Goal: Information Seeking & Learning: Learn about a topic

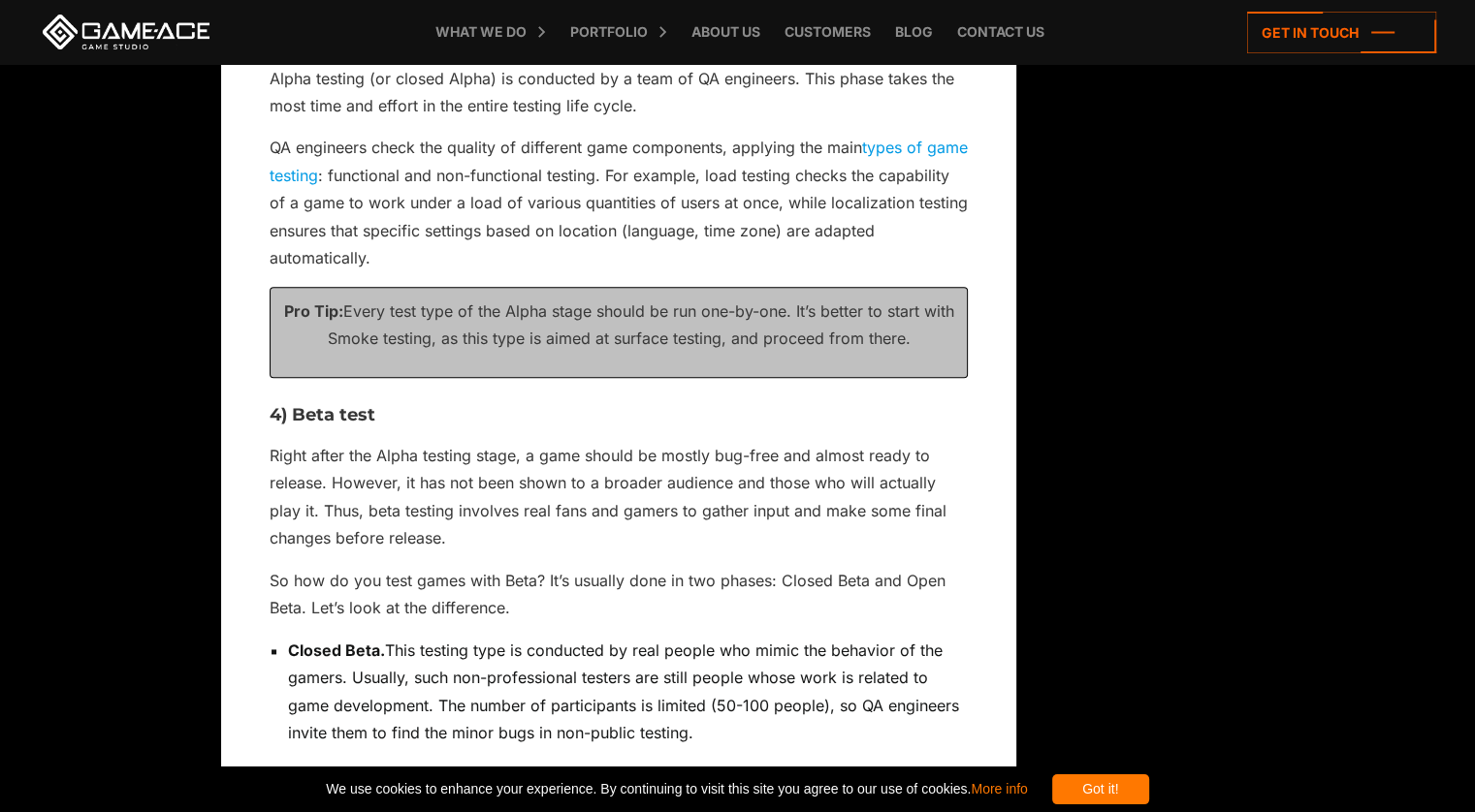
scroll to position [2349, 0]
click at [874, 153] on link "types of game testing" at bounding box center [618, 162] width 698 height 47
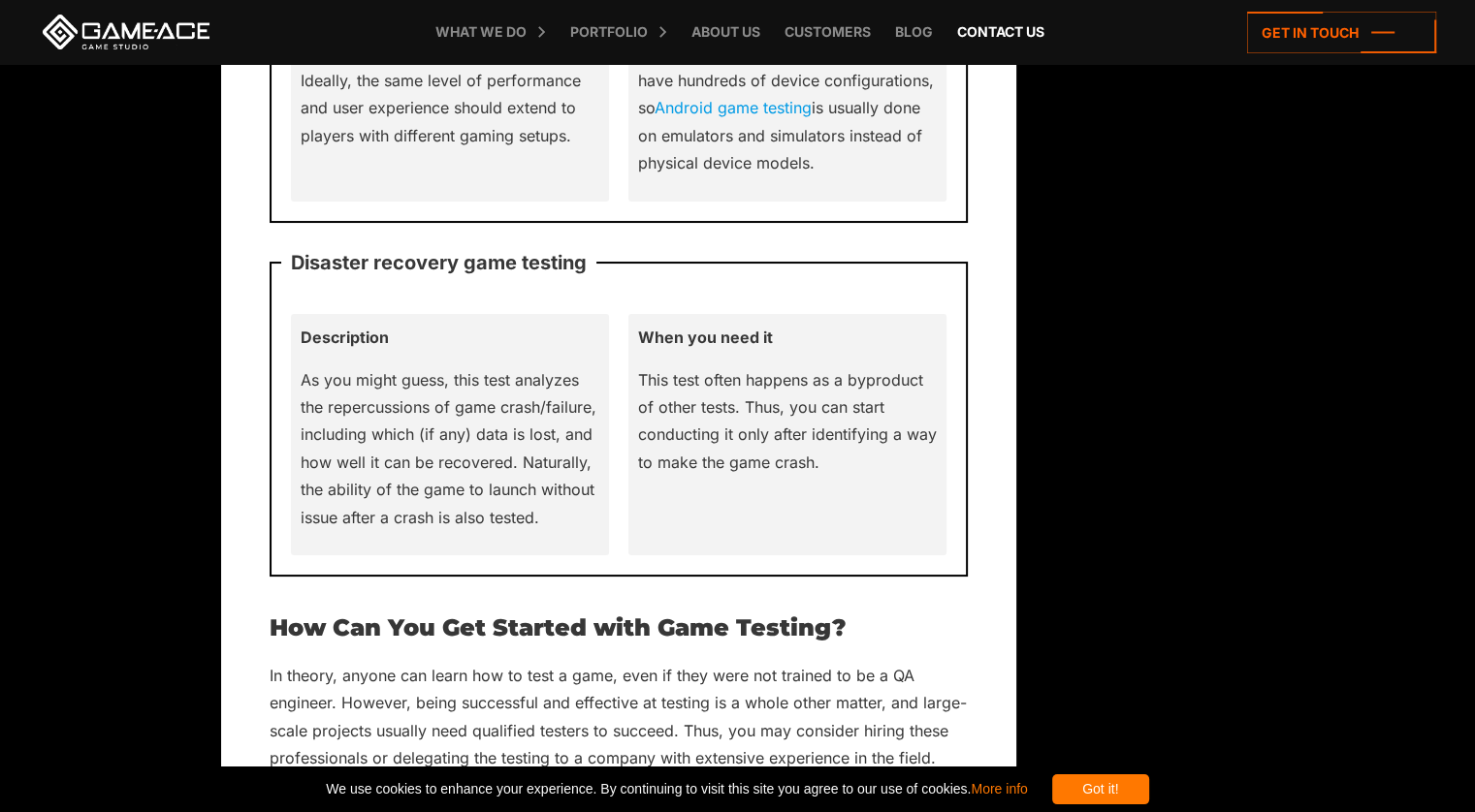
scroll to position [7519, 0]
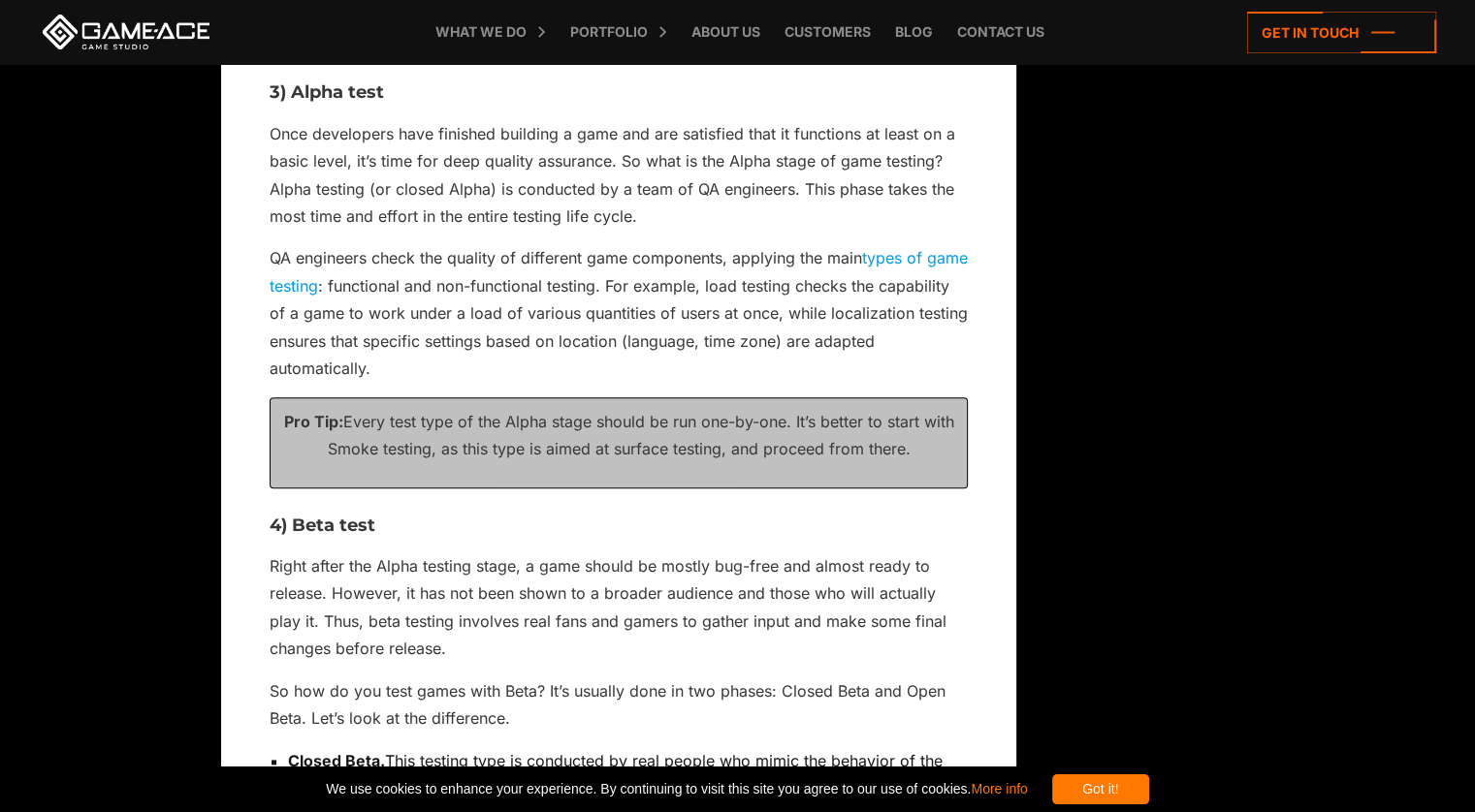
scroll to position [2236, 0]
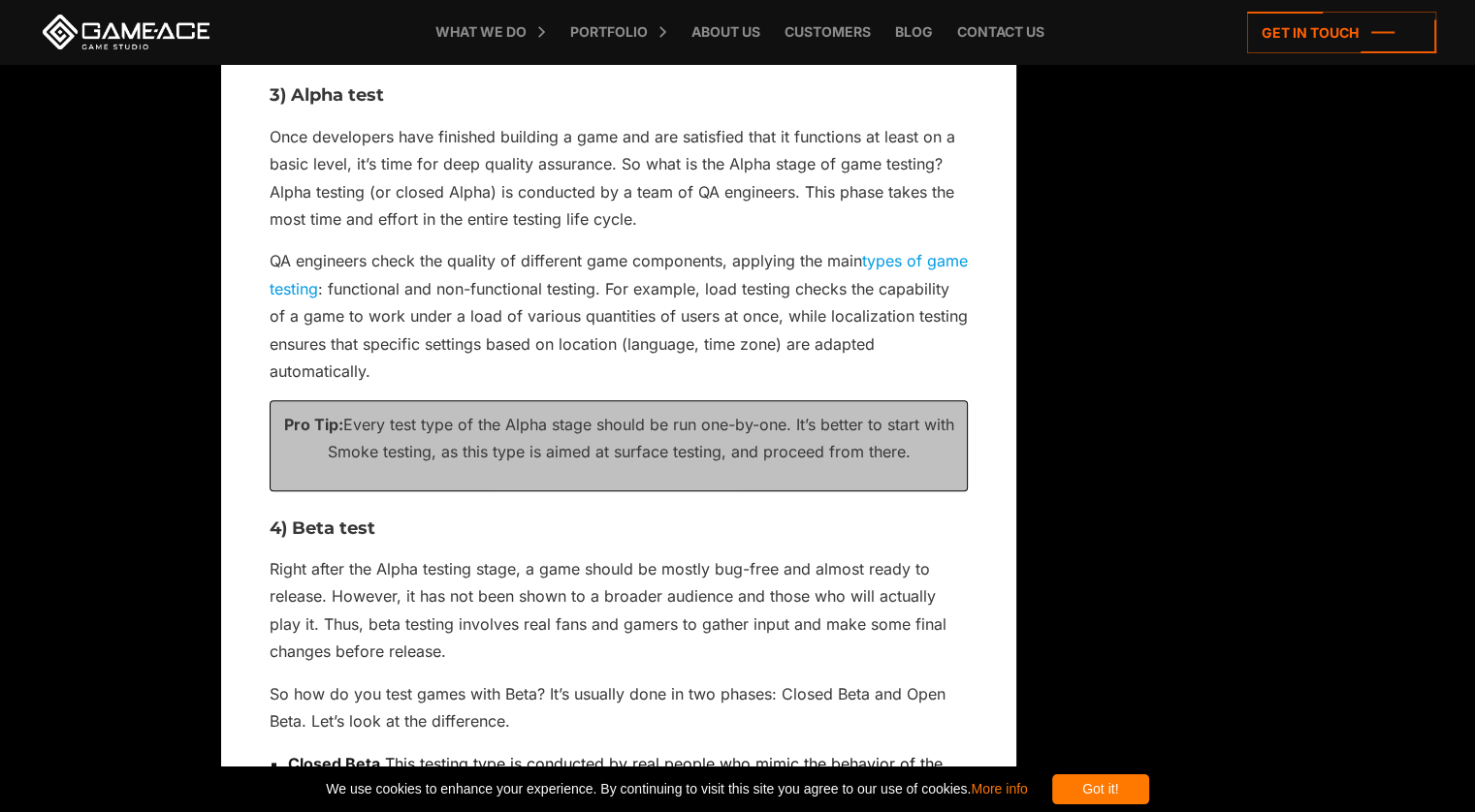
click at [915, 255] on link "types of game testing" at bounding box center [618, 275] width 698 height 47
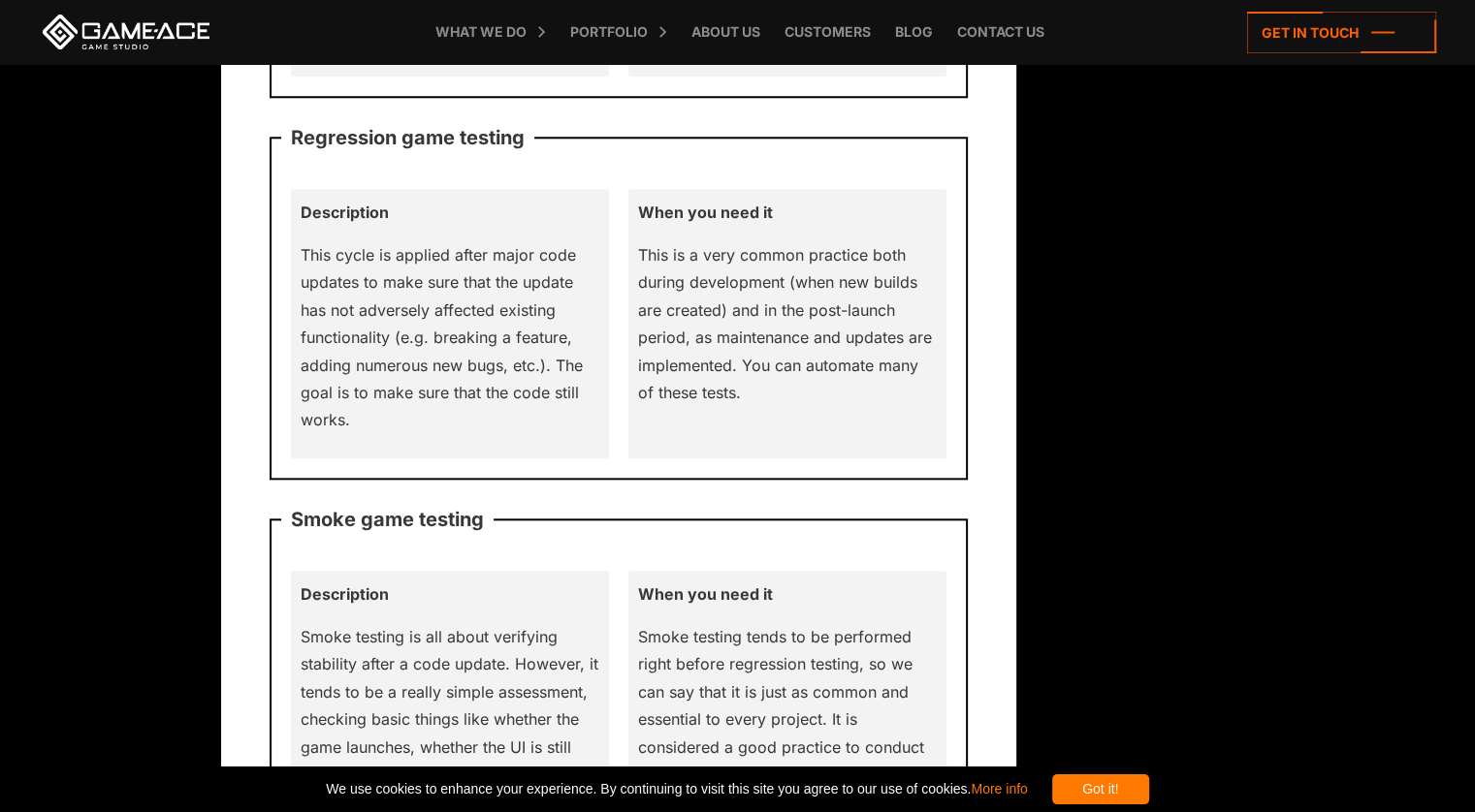
scroll to position [1977, 0]
click at [798, 300] on p "This is a very common practice both during development (when new builds are cre…" at bounding box center [787, 322] width 299 height 165
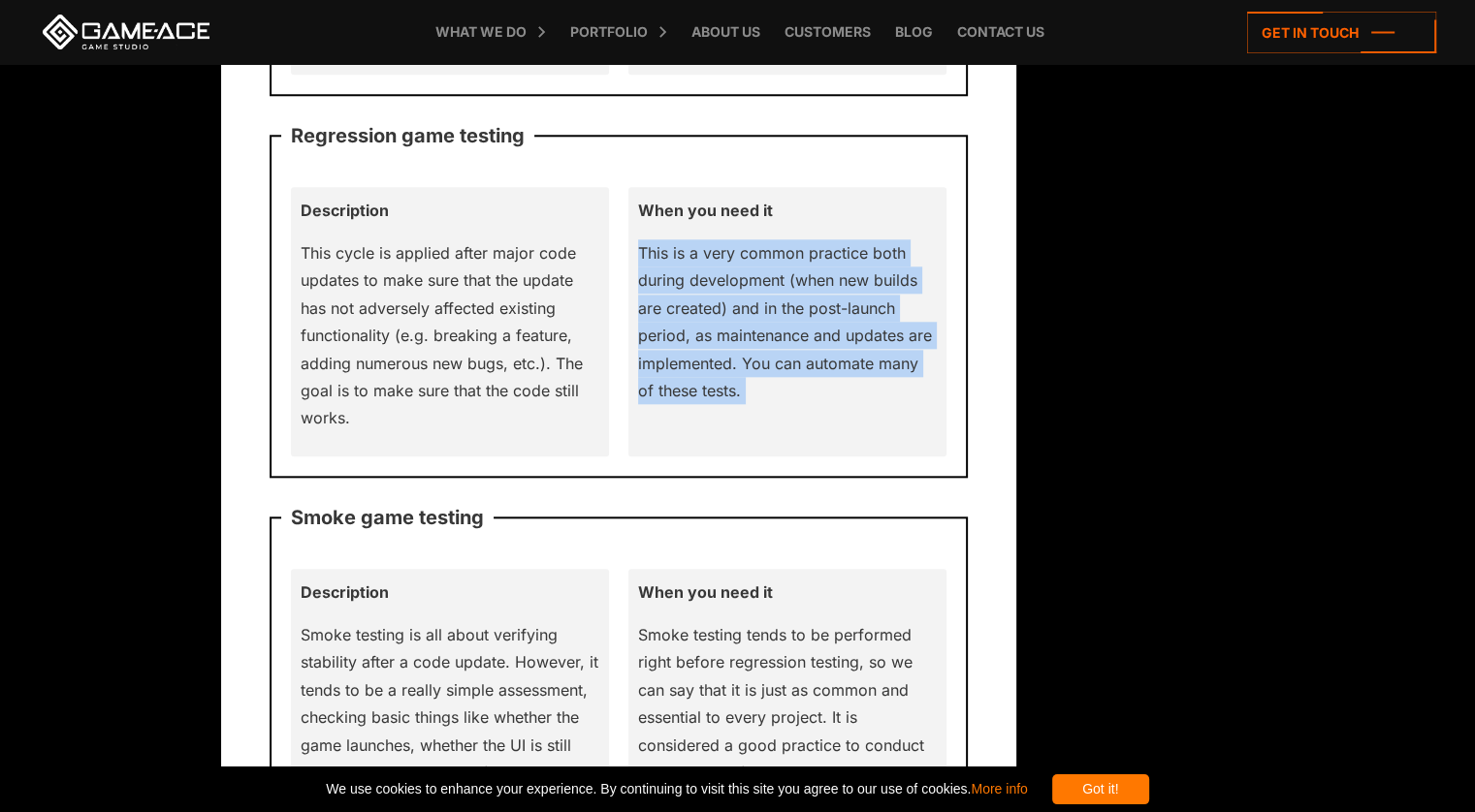
click at [798, 300] on p "This is a very common practice both during development (when new builds are cre…" at bounding box center [787, 322] width 299 height 165
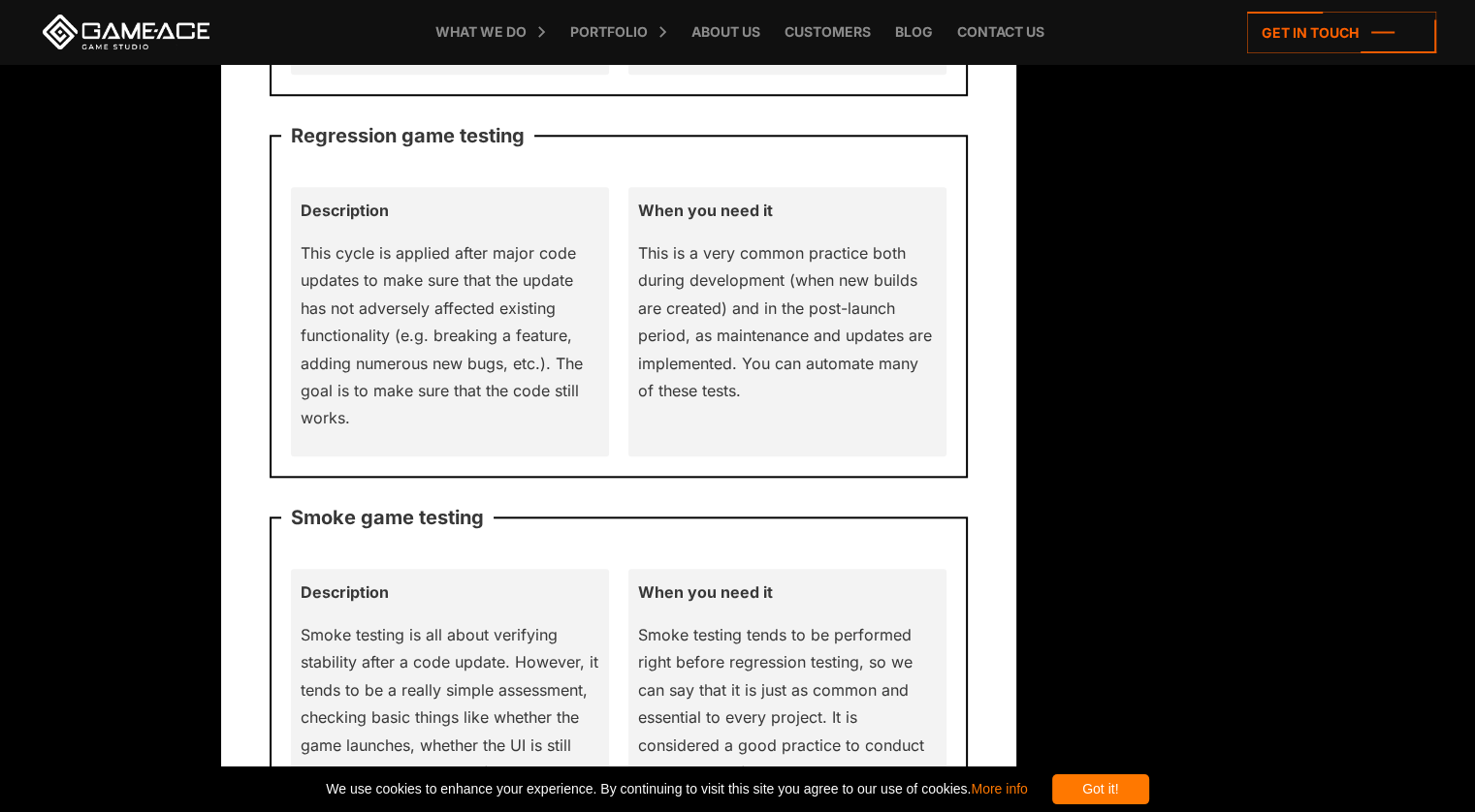
click at [879, 177] on div "Description This cycle is applied after major code updates to make sure that th…" at bounding box center [619, 321] width 675 height 289
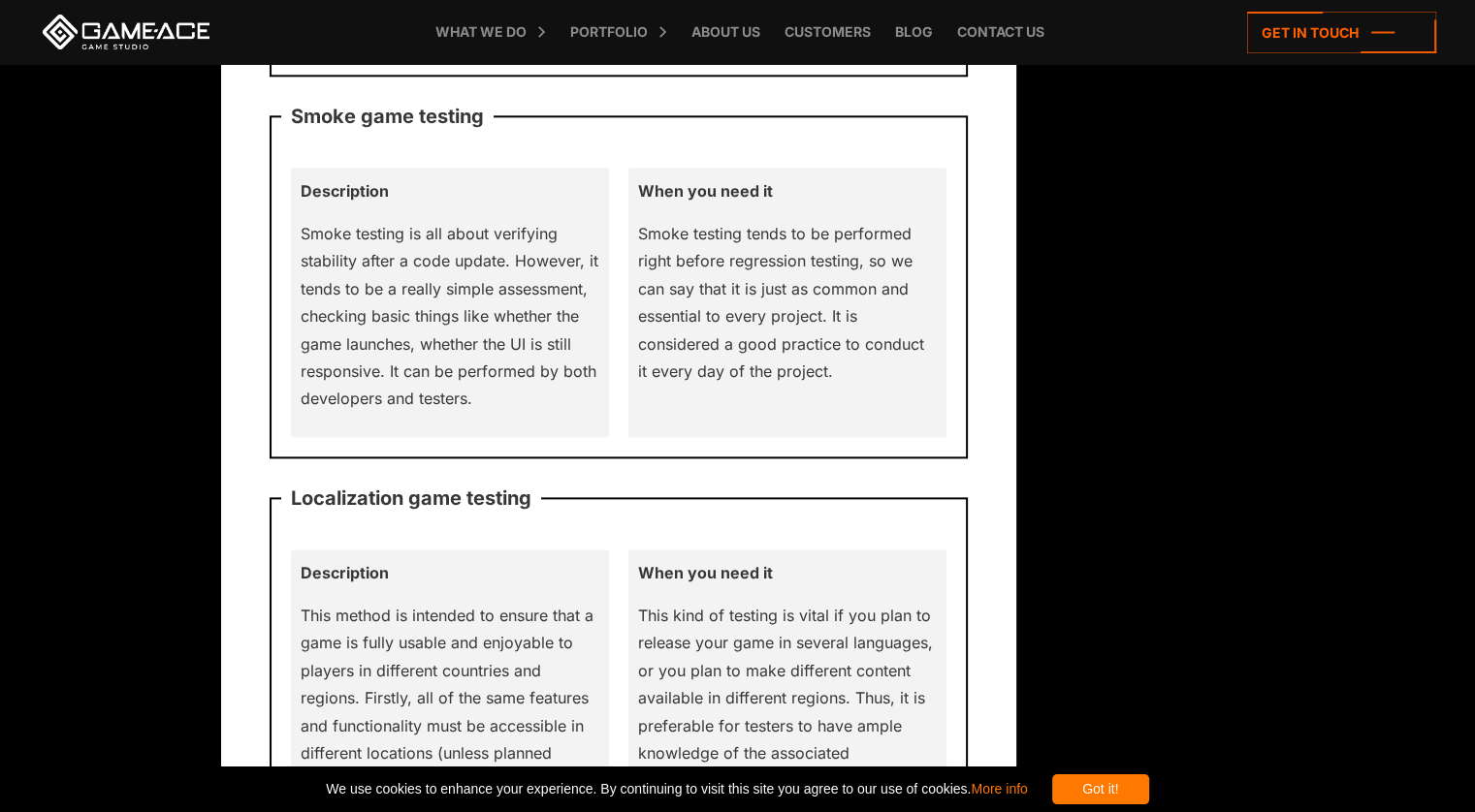
scroll to position [2379, 0]
click at [879, 176] on p "When you need it" at bounding box center [787, 190] width 299 height 27
drag, startPoint x: 750, startPoint y: 415, endPoint x: 635, endPoint y: 420, distance: 115.1
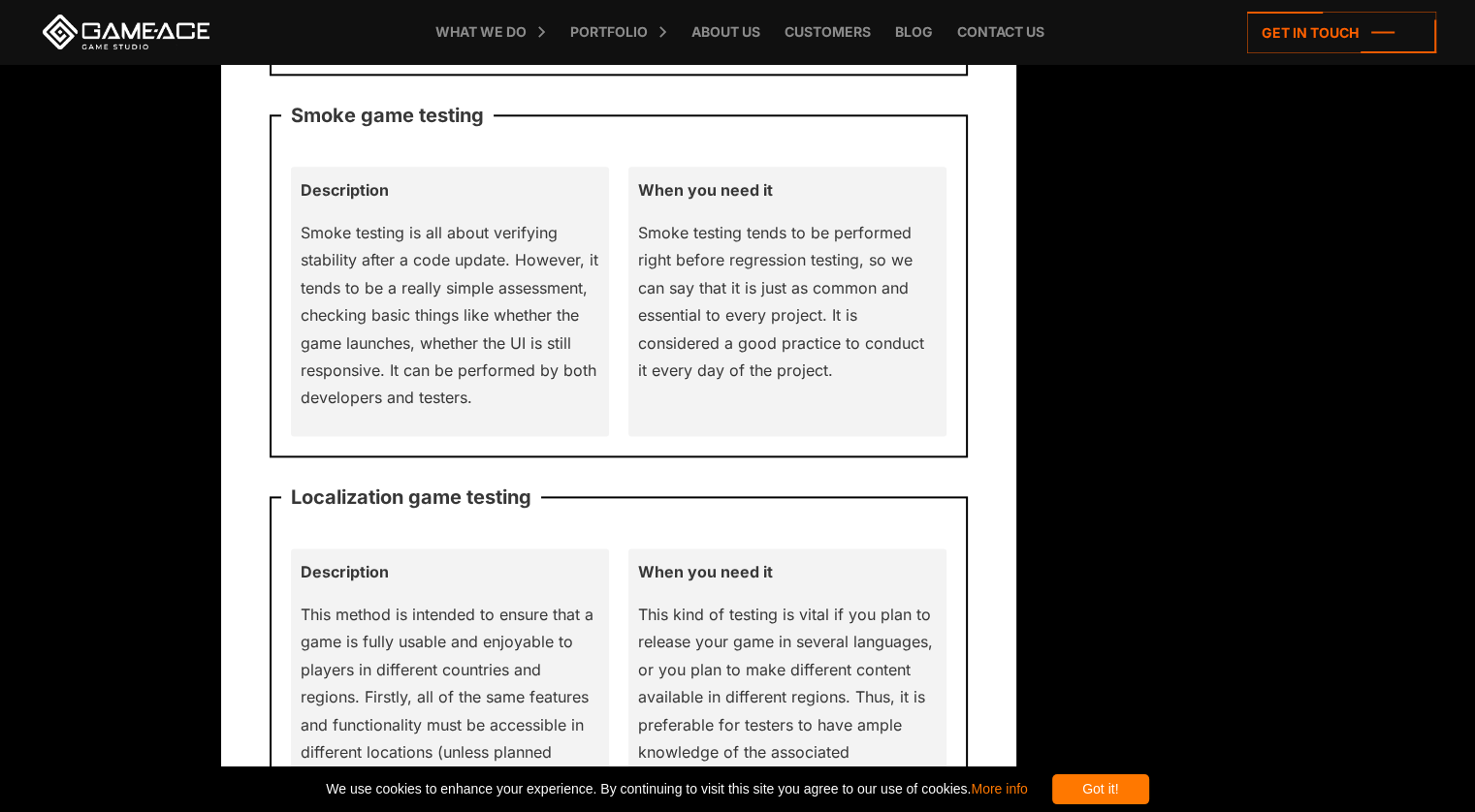
click at [635, 420] on div "When you need it Smoke testing tends to be performed right before regression te…" at bounding box center [787, 300] width 318 height 269
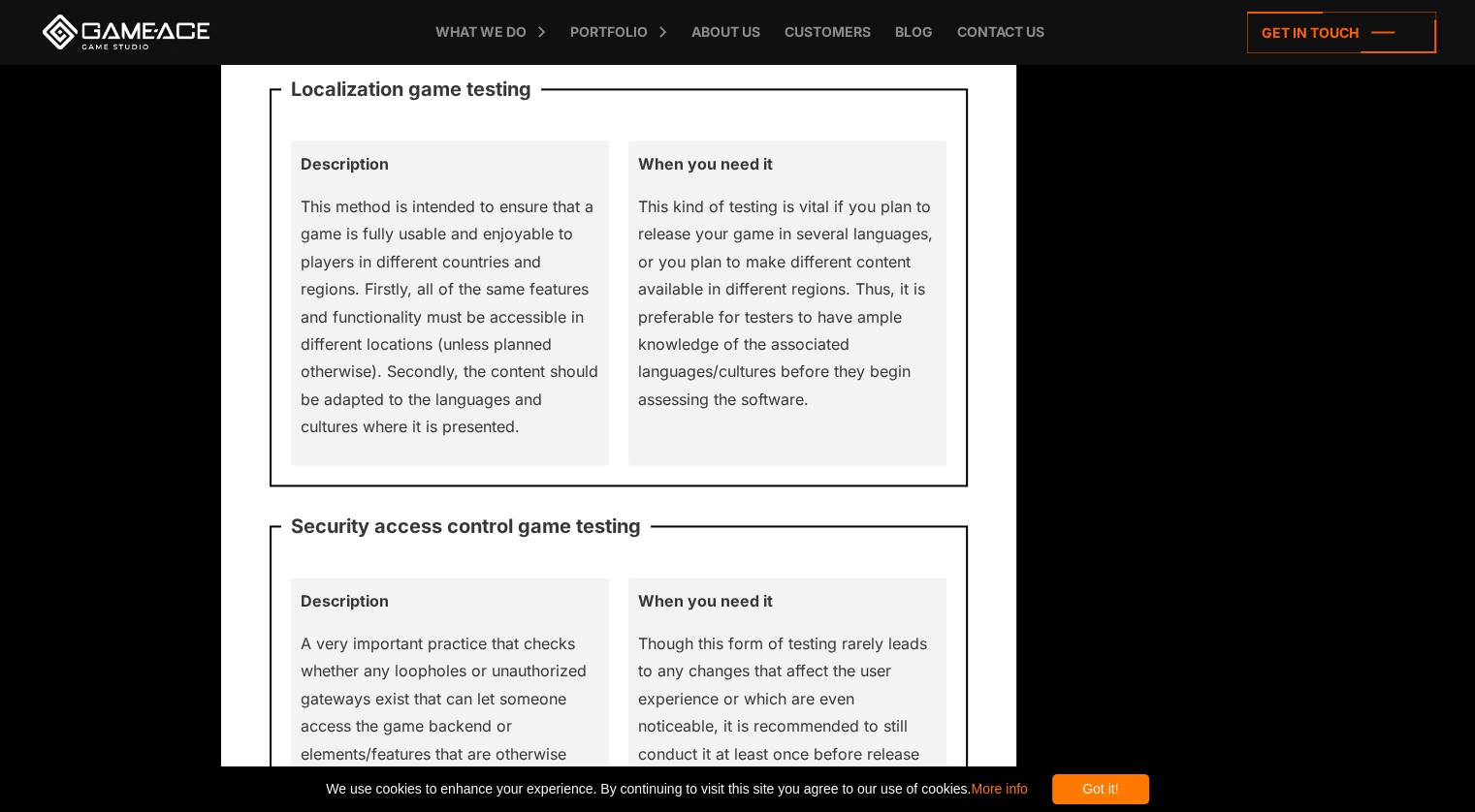
scroll to position [2790, 0]
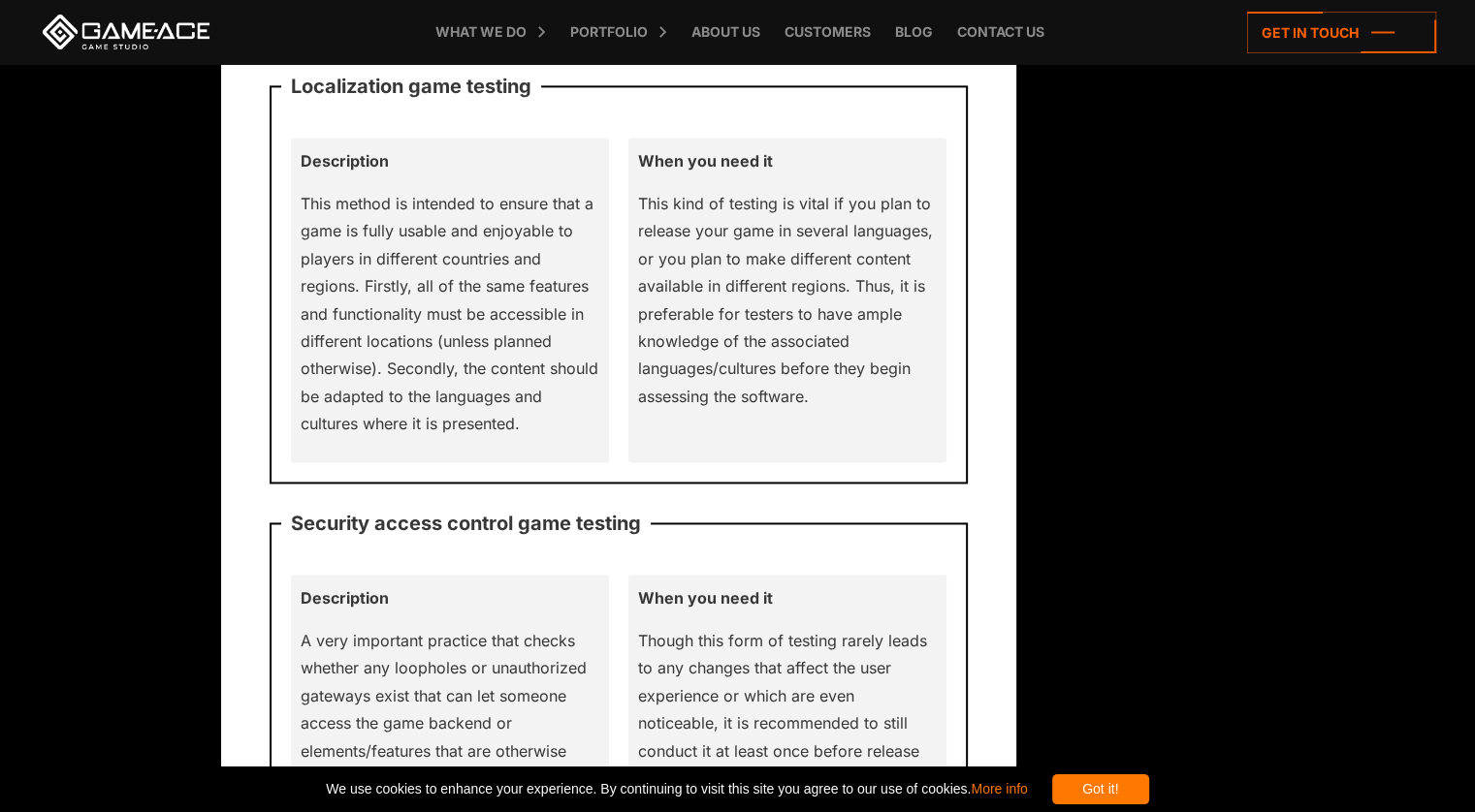
click at [635, 420] on div "When you need it This kind of testing is vital if you plan to release your game…" at bounding box center [787, 299] width 318 height 324
click at [635, 421] on div "When you need it This kind of testing is vital if you plan to release your game…" at bounding box center [787, 299] width 318 height 324
click at [550, 435] on div "Description This method is intended to ensure that a game is fully usable and e…" at bounding box center [449, 299] width 318 height 324
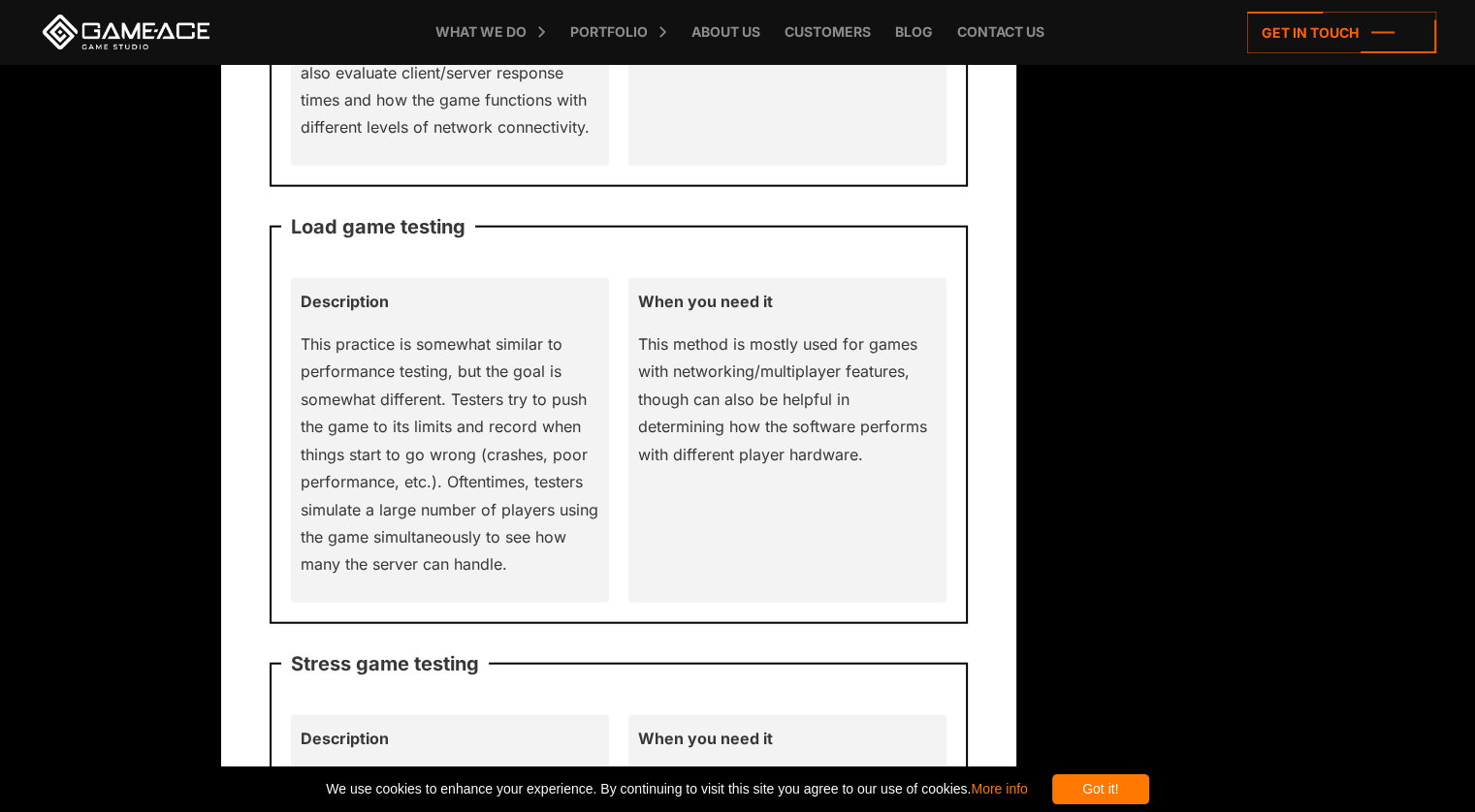
scroll to position [4640, 0]
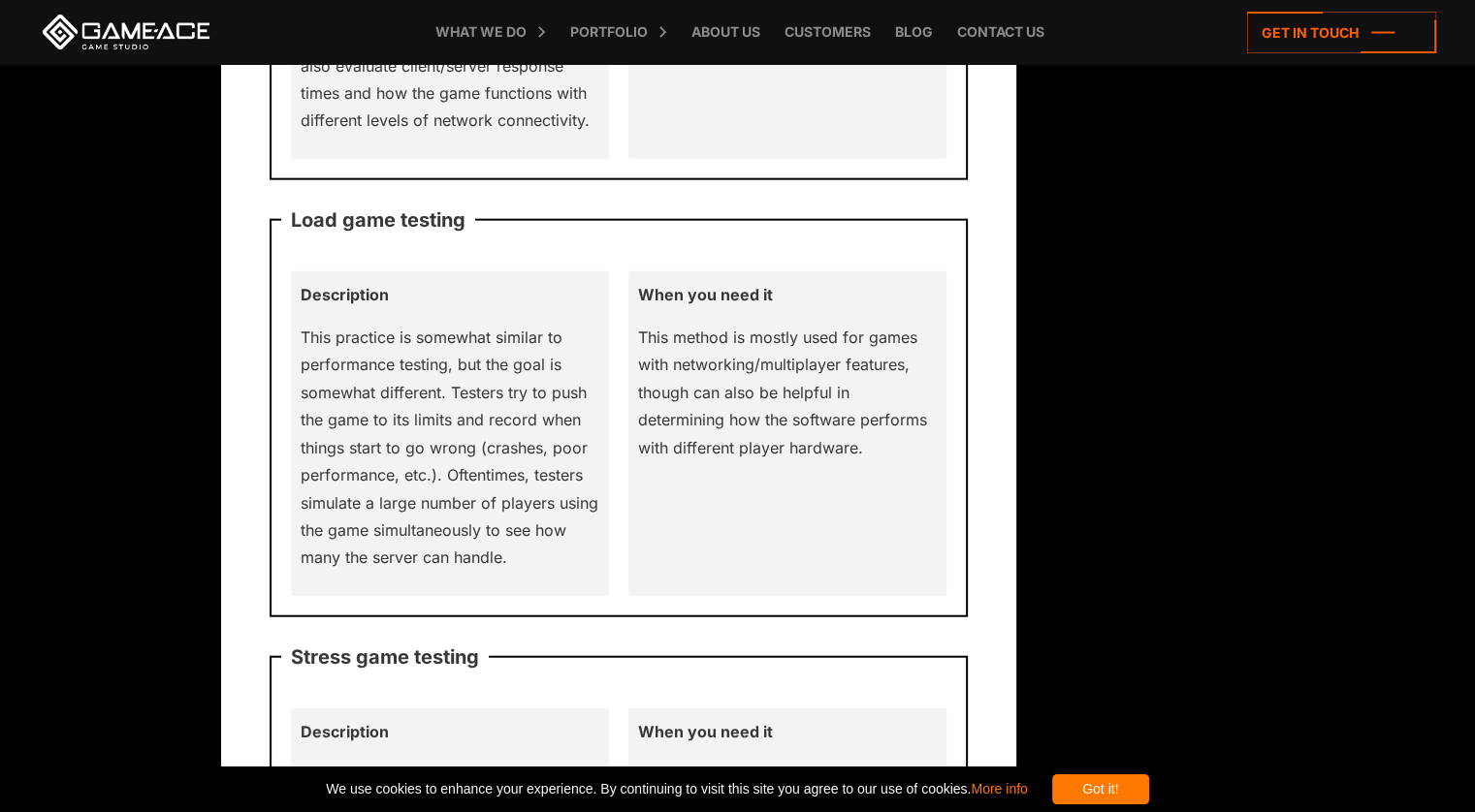
click at [551, 435] on p "This practice is somewhat similar to performance testing, but the goal is somew…" at bounding box center [449, 448] width 299 height 248
click at [509, 496] on p "This practice is somewhat similar to performance testing, but the goal is somew…" at bounding box center [449, 448] width 299 height 248
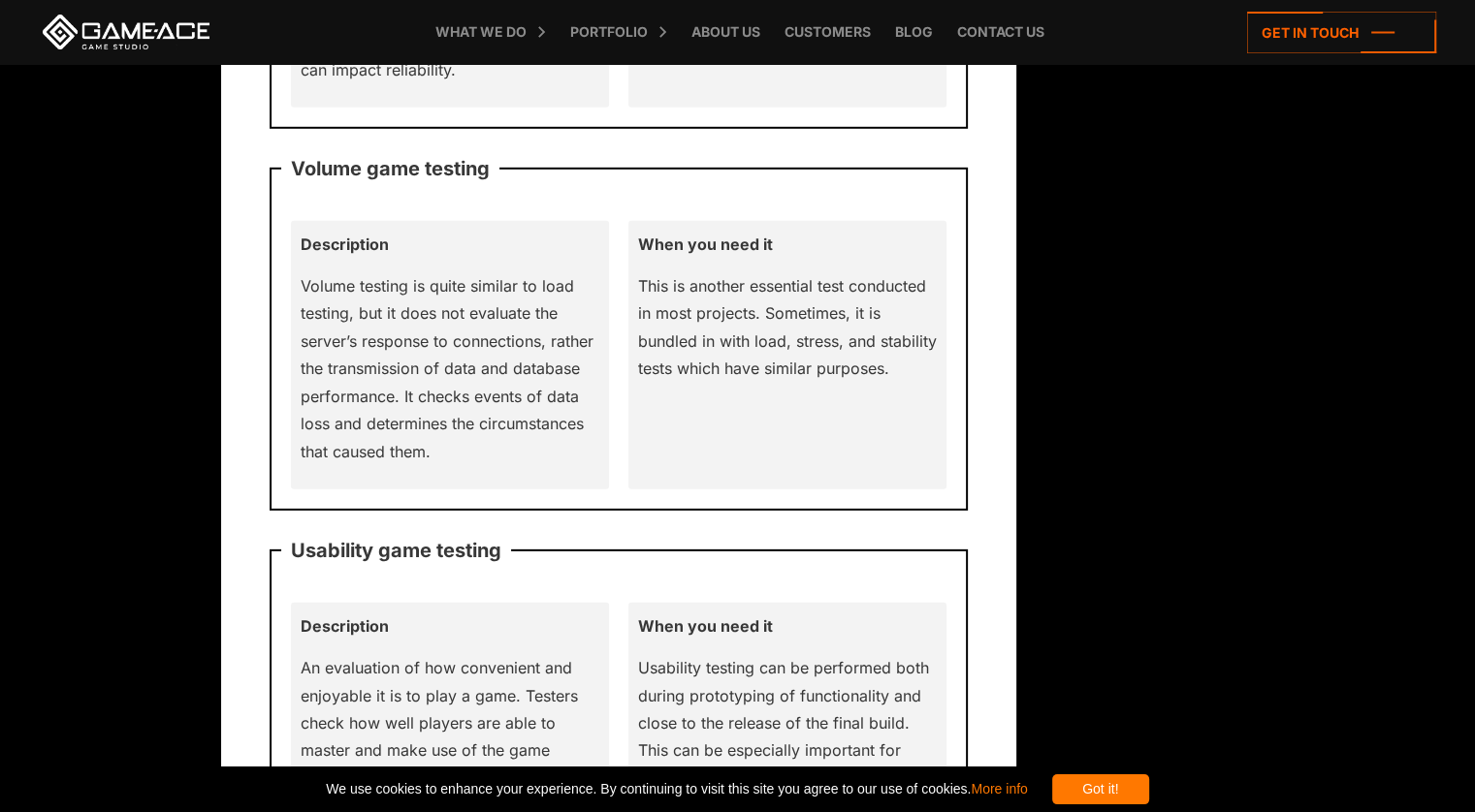
scroll to position [5839, 0]
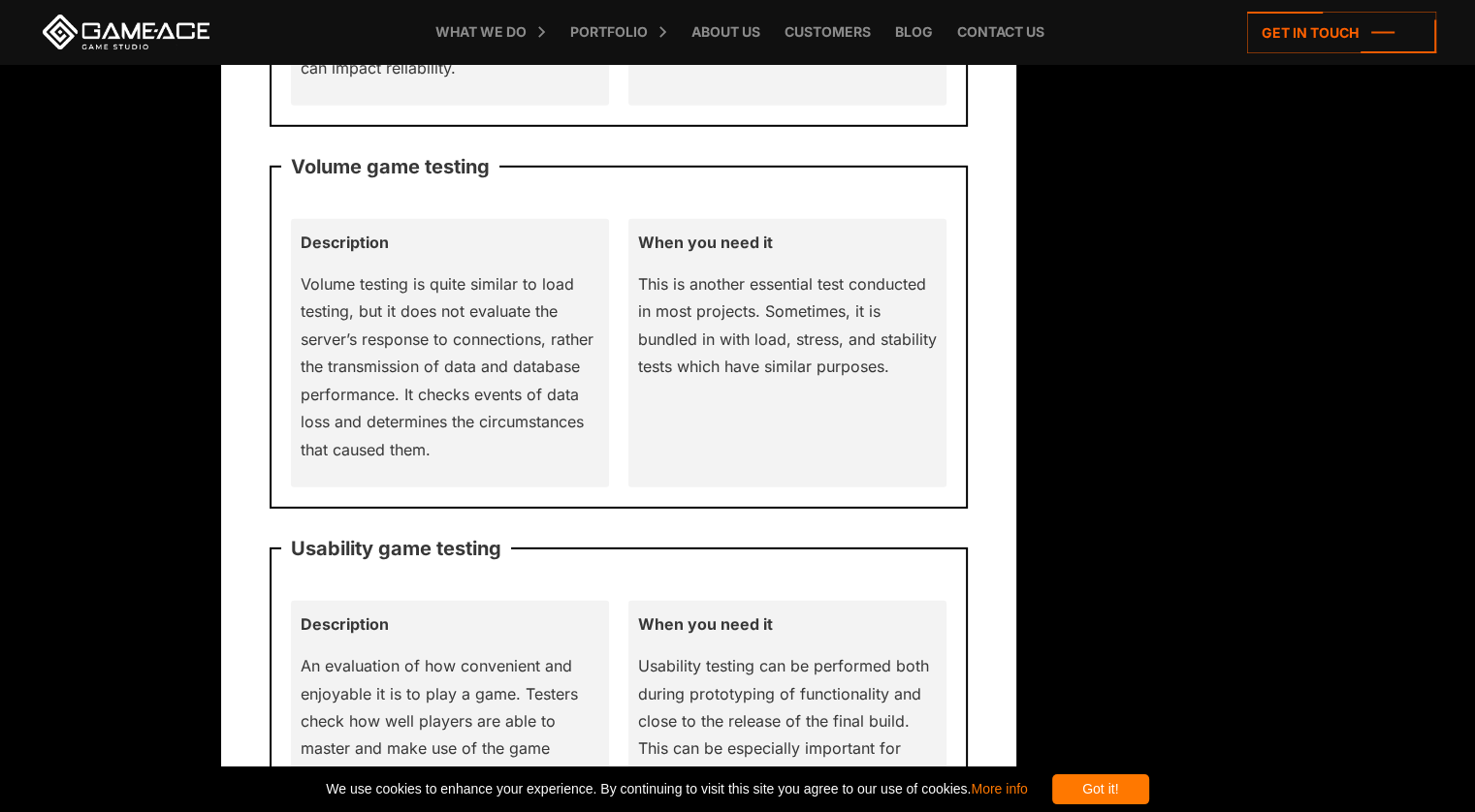
click at [606, 293] on div "Description Volume testing is quite similar to load testing, but it does not ev…" at bounding box center [449, 353] width 318 height 269
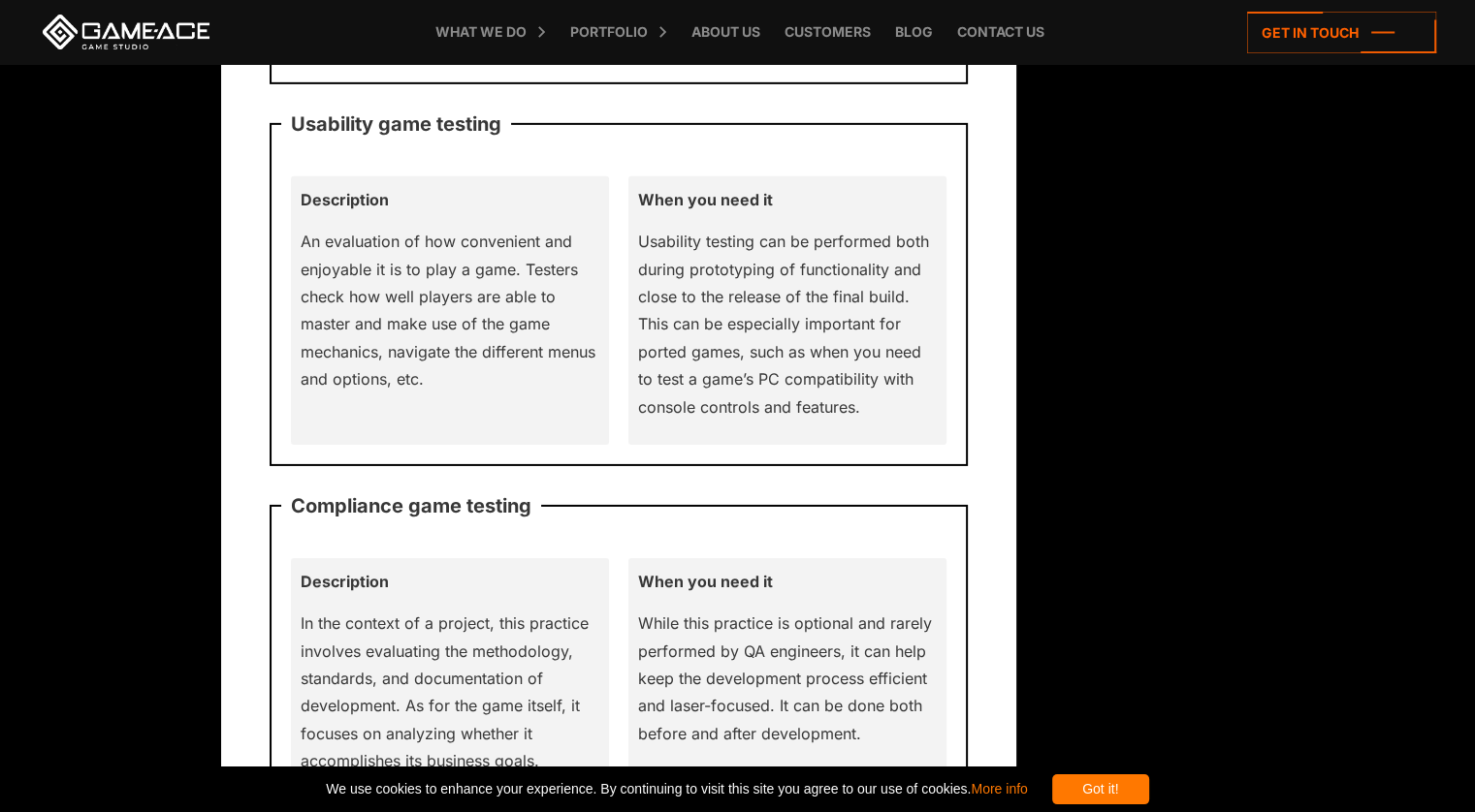
scroll to position [6265, 0]
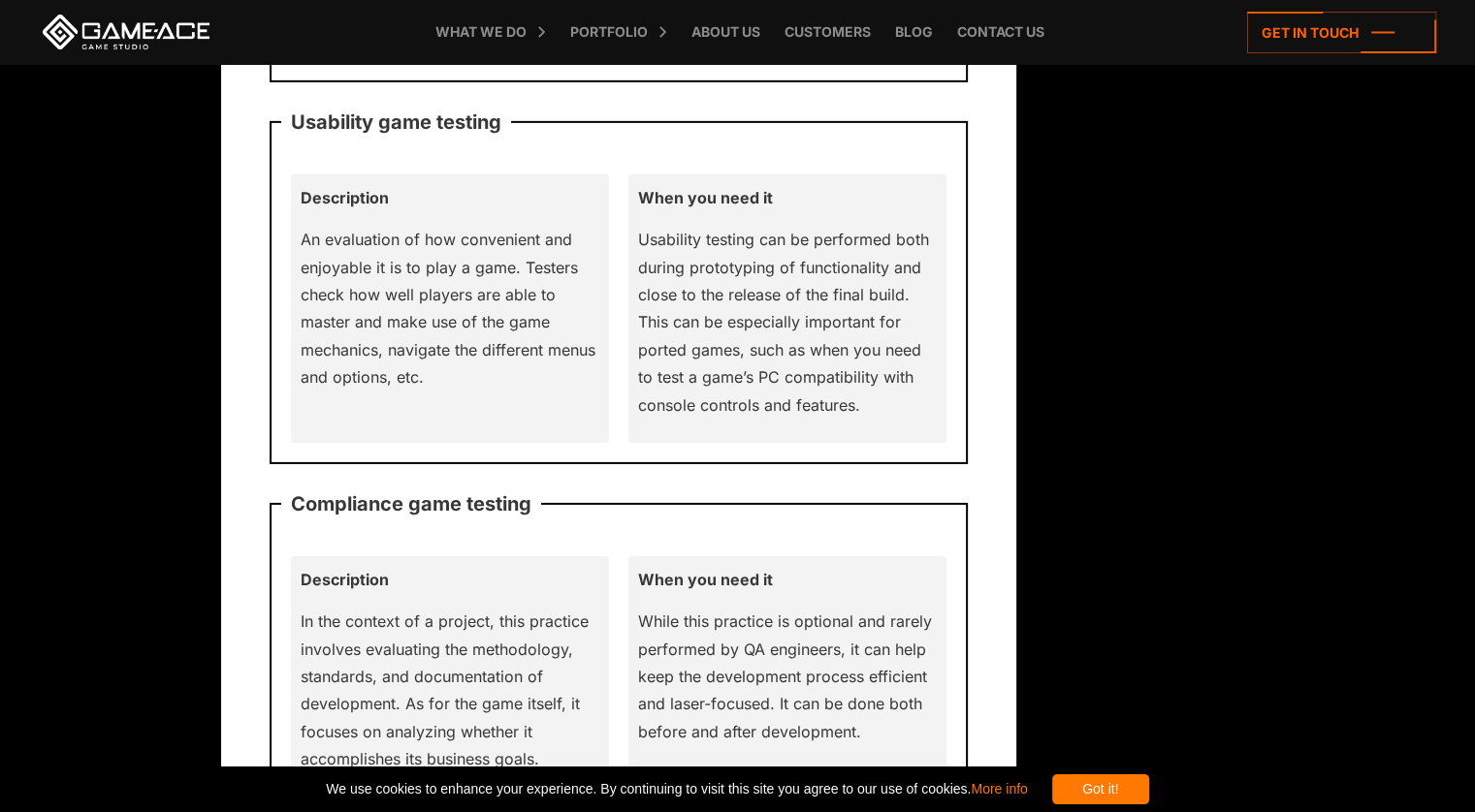
click at [606, 293] on div "Description An evaluation of how convenient and enjoyable it is to play a game.…" at bounding box center [449, 308] width 318 height 269
click at [613, 293] on div "Description An evaluation of how convenient and enjoyable it is to play a game.…" at bounding box center [619, 308] width 675 height 289
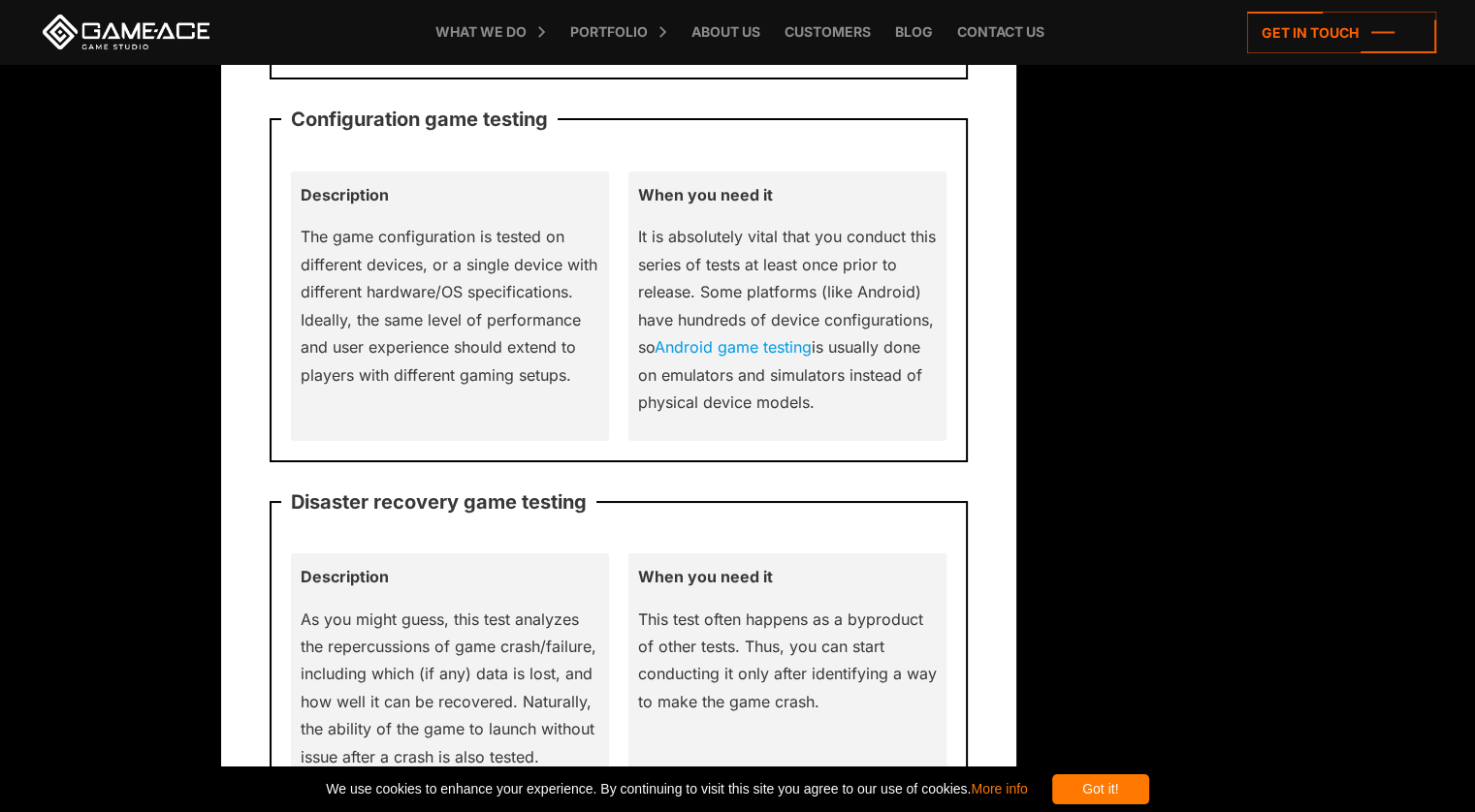
scroll to position [7304, 0]
click at [613, 293] on div "Description The game configuration is tested on different devices, or a single …" at bounding box center [619, 304] width 675 height 289
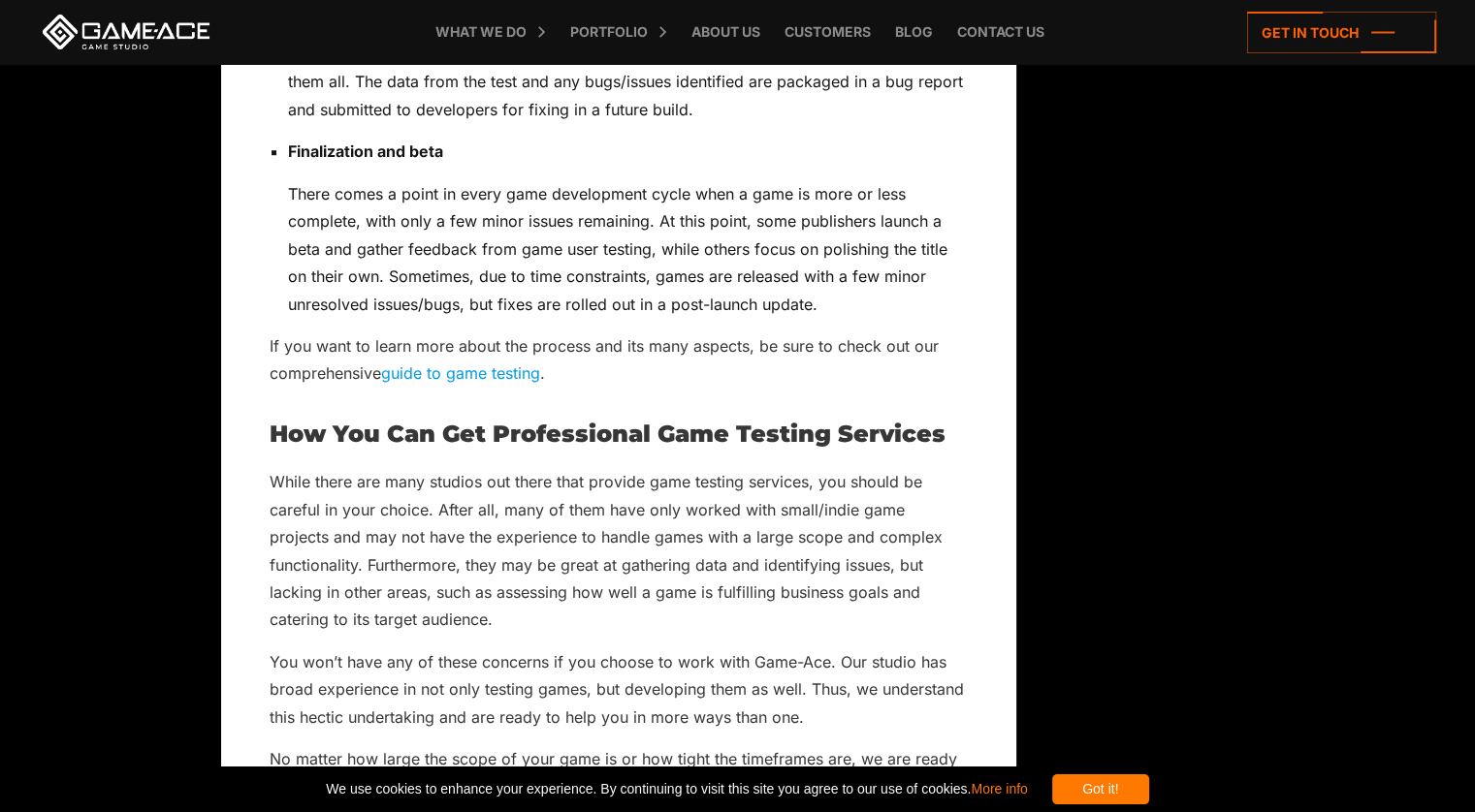
scroll to position [8781, 0]
